Goal: Task Accomplishment & Management: Manage account settings

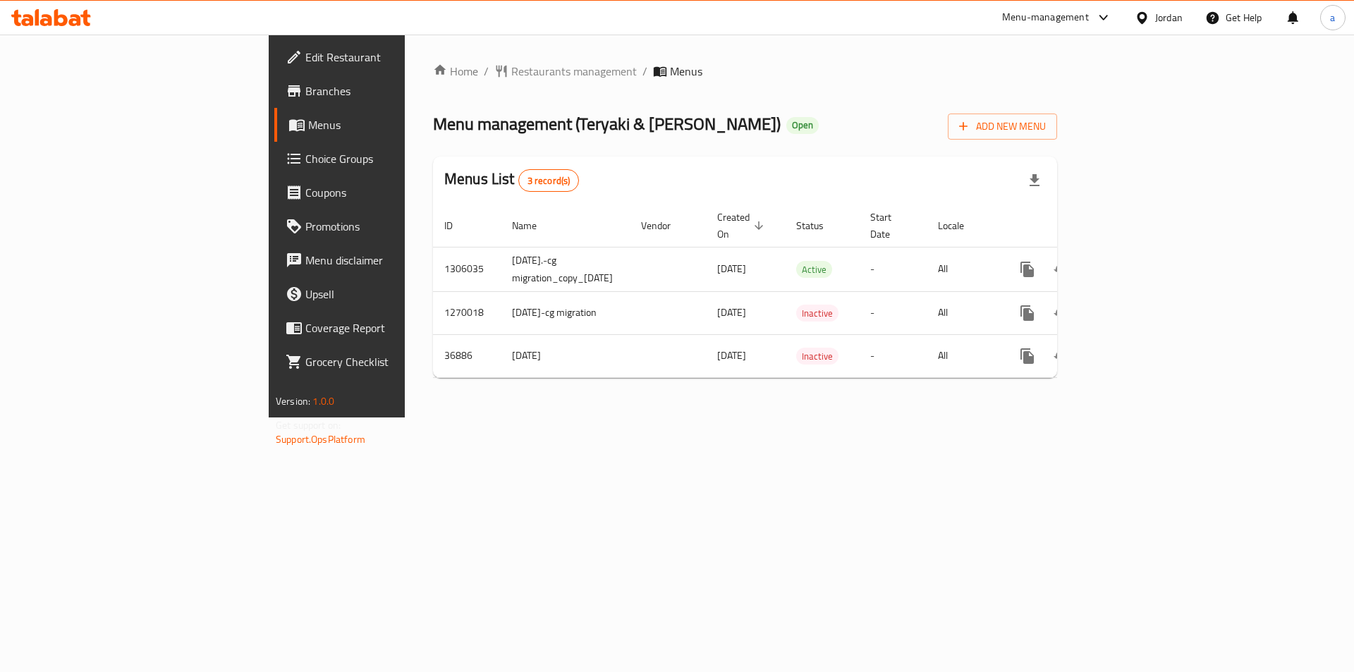
click at [305, 166] on span "Choice Groups" at bounding box center [394, 158] width 178 height 17
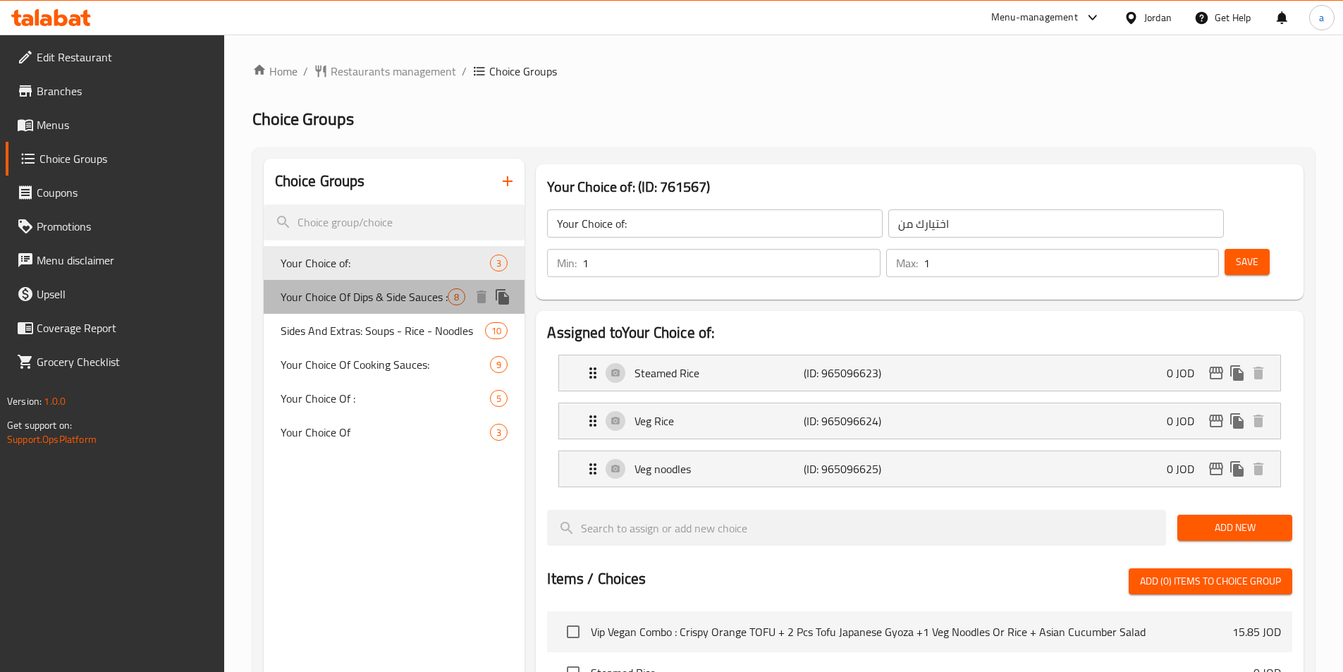
click at [395, 298] on span "Your Choice Of Dips & Side Sauces :" at bounding box center [365, 296] width 168 height 17
type input "Your Choice Of Dips & Side Sauces :"
type input "اختيارك من [DEMOGRAPHIC_DATA] والغموس:"
type input "0"
type input "7"
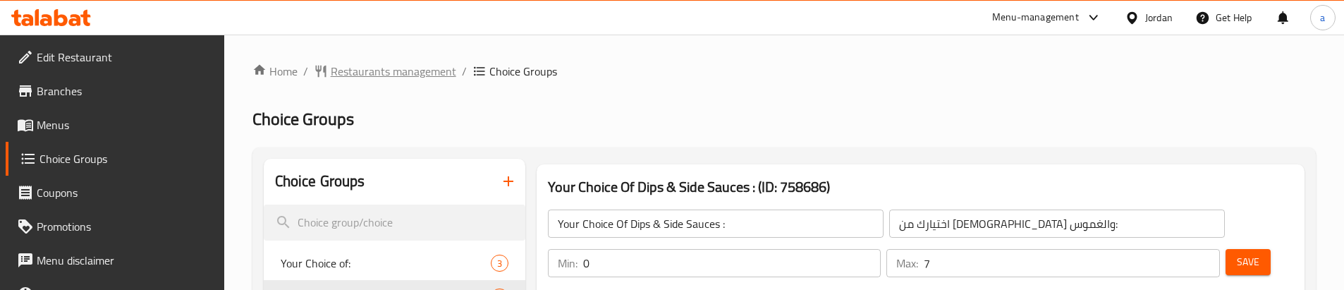
click at [361, 69] on span "Restaurants management" at bounding box center [393, 71] width 125 height 17
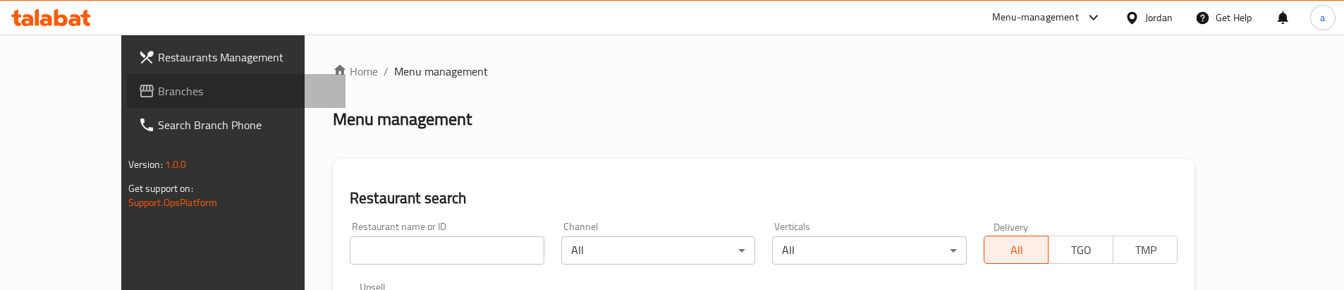
click at [161, 90] on span "Branches" at bounding box center [246, 90] width 176 height 17
